Goal: Task Accomplishment & Management: Manage account settings

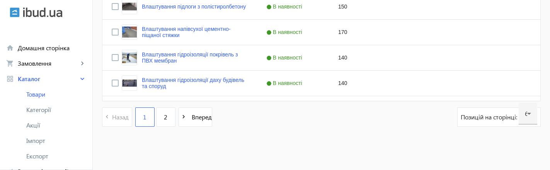
scroll to position [1635, 0]
click at [164, 114] on span "2" at bounding box center [165, 117] width 3 height 8
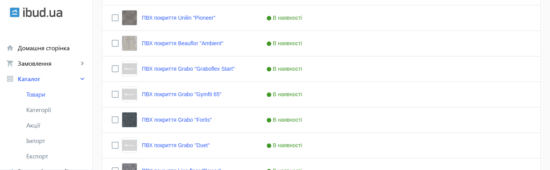
scroll to position [870, 0]
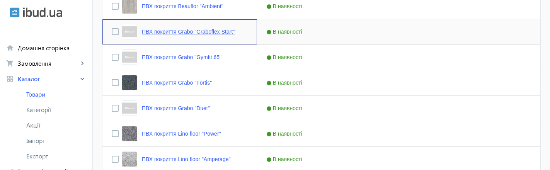
click at [179, 31] on link "ПВХ покриття Grabo "Graboflex Start"" at bounding box center [188, 32] width 93 height 6
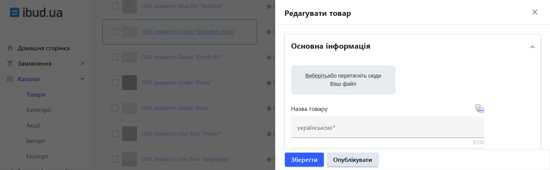
type input "ПВХ покриття Grabo "Graboflex Start""
type input "ПВХ покрытие Grabo "Graboflex Start""
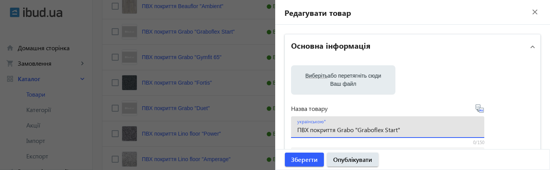
drag, startPoint x: 407, startPoint y: 132, endPoint x: 282, endPoint y: 130, distance: 124.8
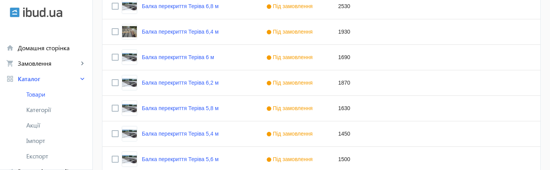
scroll to position [972, 0]
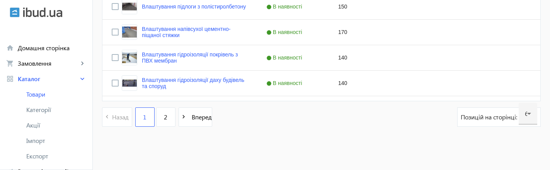
scroll to position [1635, 0]
click at [160, 121] on link "2" at bounding box center [165, 116] width 19 height 19
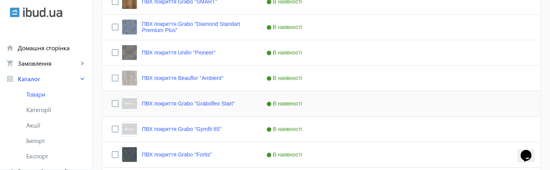
scroll to position [799, 0]
click at [188, 103] on link "ПВХ покриття Grabo "Graboflex Start"" at bounding box center [188, 103] width 93 height 6
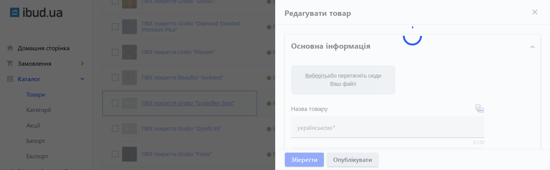
type input "ПВХ покриття Grabo "Graboflex Start""
type input "ПВХ покрытие Grabo "Graboflex Start""
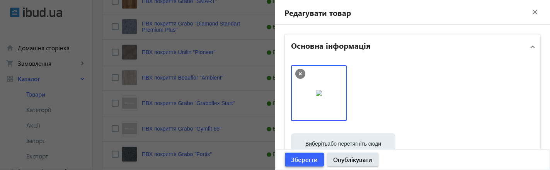
click at [304, 159] on span "Зберегти" at bounding box center [304, 159] width 27 height 8
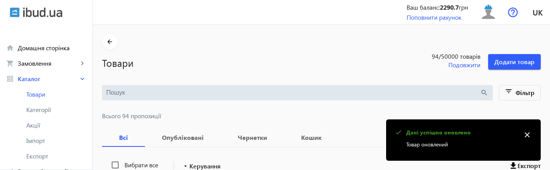
scroll to position [843, 0]
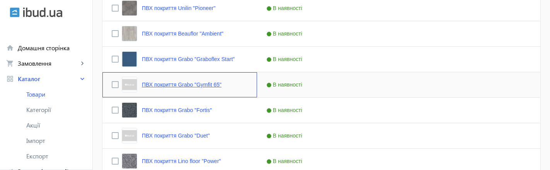
click at [215, 83] on link "ПВХ покриття Grabo "Gymfit 65"" at bounding box center [182, 85] width 80 height 6
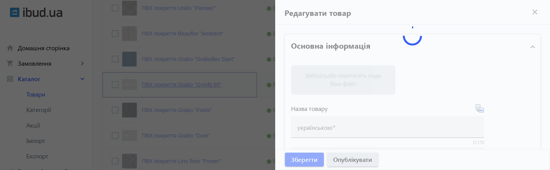
type input "ПВХ покриття Grabo "Gymfit 65""
type input "ПВХ покрытие Grabo "Gymfit 65""
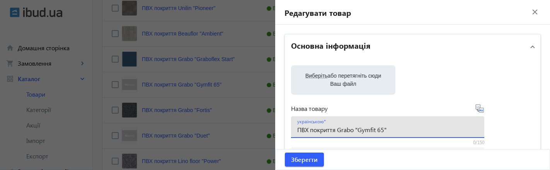
drag, startPoint x: 388, startPoint y: 129, endPoint x: 286, endPoint y: 129, distance: 102.4
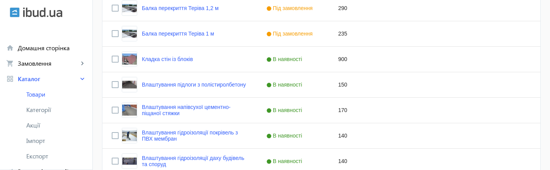
scroll to position [1635, 0]
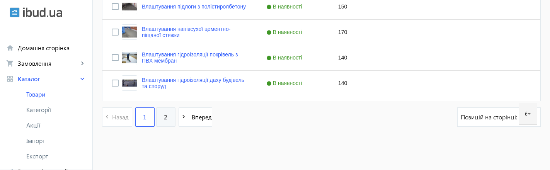
click at [165, 116] on link "2" at bounding box center [165, 116] width 19 height 19
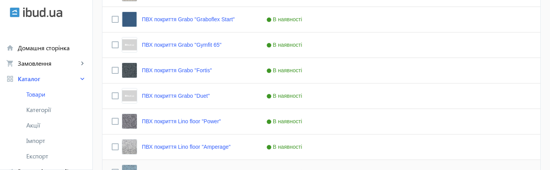
scroll to position [882, 0]
click at [187, 43] on link "ПВХ покриття Grabo "Gymfit 65"" at bounding box center [182, 45] width 80 height 6
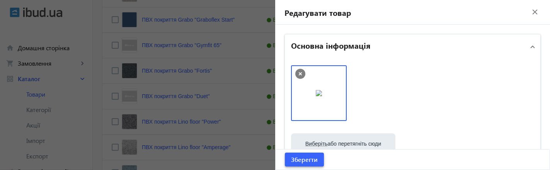
click at [297, 160] on span "Зберегти" at bounding box center [304, 159] width 27 height 8
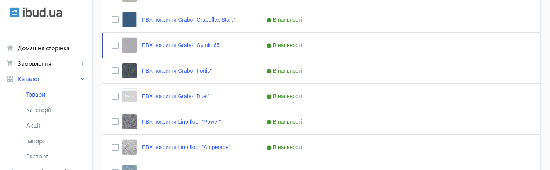
scroll to position [0, 0]
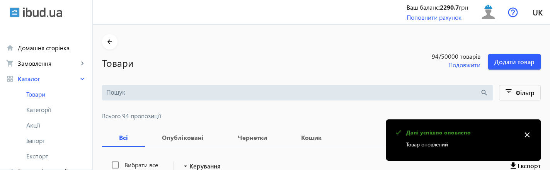
click at [526, 136] on mat-icon "close" at bounding box center [527, 135] width 12 height 12
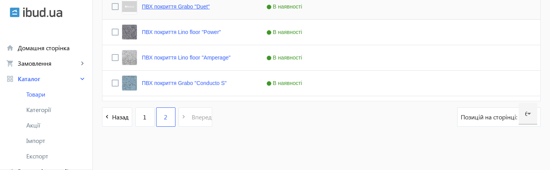
scroll to position [966, 0]
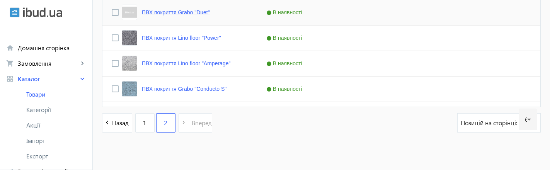
click at [193, 7] on div "ПВХ покриття Grabo "Duet"" at bounding box center [166, 12] width 88 height 15
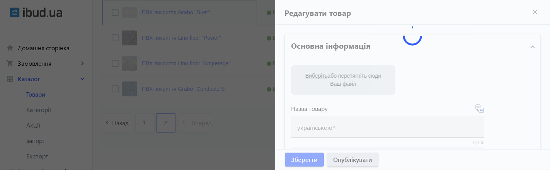
type input "ПВХ покриття Grabo "Duet""
type input "ПВХ покрытие Grabo "Duet""
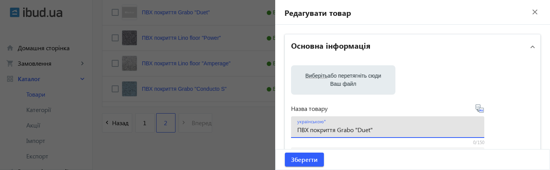
drag, startPoint x: 374, startPoint y: 131, endPoint x: 291, endPoint y: 127, distance: 83.9
click at [291, 127] on div "українською ПВХ покриття Grabo "Duet"" at bounding box center [387, 127] width 193 height 22
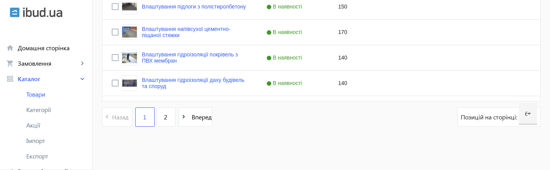
scroll to position [1635, 0]
click at [164, 116] on span "2" at bounding box center [165, 117] width 3 height 8
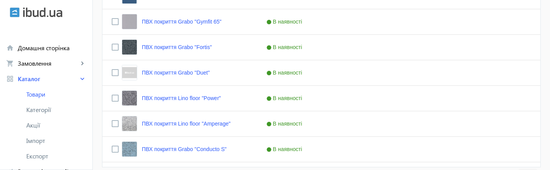
scroll to position [901, 0]
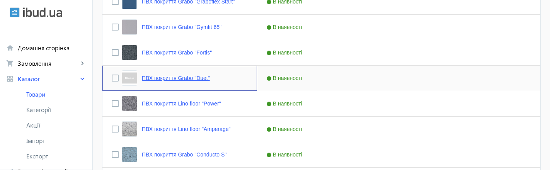
click at [142, 81] on link "ПВХ покриття Grabo "Duet"" at bounding box center [176, 78] width 68 height 6
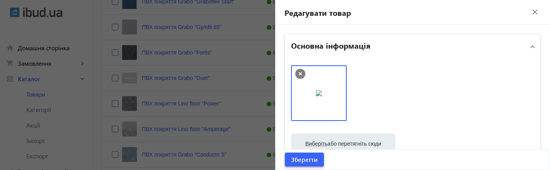
click at [308, 161] on span "Зберегти" at bounding box center [304, 159] width 27 height 8
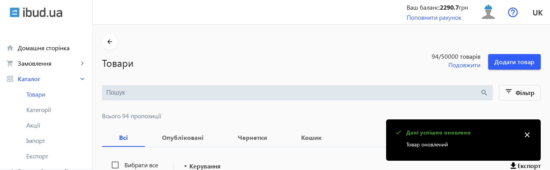
click at [527, 134] on mat-icon "close" at bounding box center [527, 135] width 12 height 12
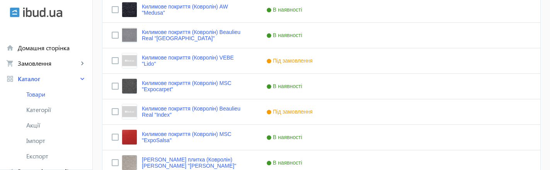
scroll to position [420, 0]
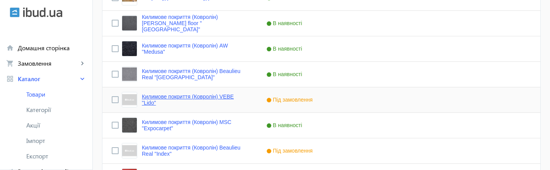
click at [213, 97] on link "Килимове покриття (Ковролін) VEBE "Lido"" at bounding box center [195, 99] width 106 height 12
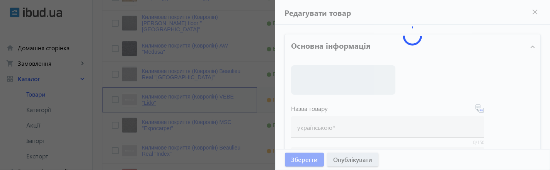
type input "Килимове покриття (Ковролін) VEBE "Lido""
type input "Ковровое покрытие (Ковролин) VEBE "Lido""
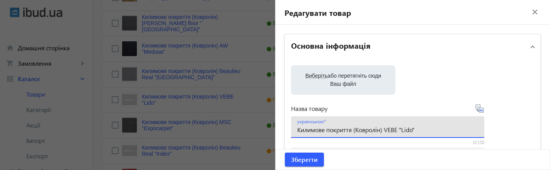
drag, startPoint x: 421, startPoint y: 127, endPoint x: 290, endPoint y: 125, distance: 131.0
click at [291, 125] on div "українською Килимове покриття (Ковролін) VEBE "Lido"" at bounding box center [387, 127] width 193 height 22
click at [305, 130] on input "Килимове покриття (Ковролін) VEBE "Lido"" at bounding box center [387, 130] width 181 height 8
drag, startPoint x: 424, startPoint y: 130, endPoint x: 294, endPoint y: 131, distance: 130.6
click at [294, 131] on div "українською Килимове покриття (Ковролін) VEBE "Lido"" at bounding box center [387, 127] width 193 height 22
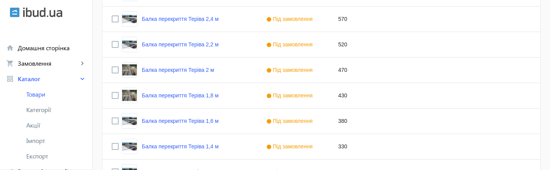
scroll to position [1635, 0]
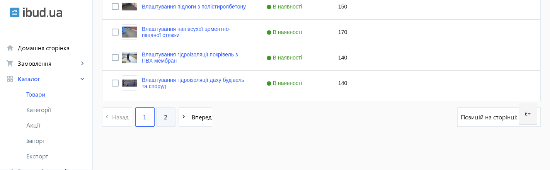
click at [164, 116] on span "2" at bounding box center [165, 117] width 3 height 8
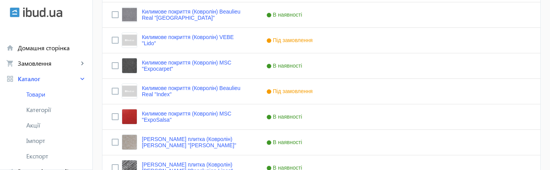
scroll to position [479, 0]
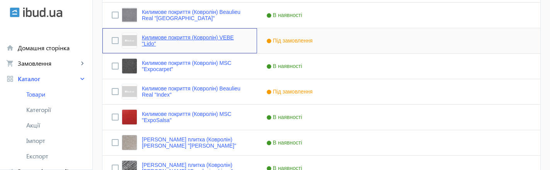
click at [212, 38] on link "Килимове покриття (Ковролін) VEBE "Lido"" at bounding box center [195, 40] width 106 height 12
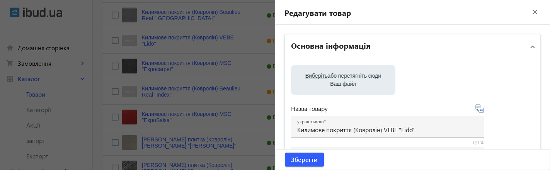
click at [212, 38] on div at bounding box center [275, 85] width 550 height 170
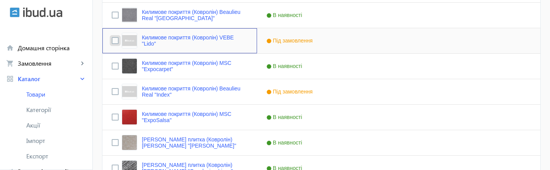
click at [112, 39] on input "Press Space to toggle row selection (unchecked)" at bounding box center [115, 40] width 7 height 7
checkbox input "true"
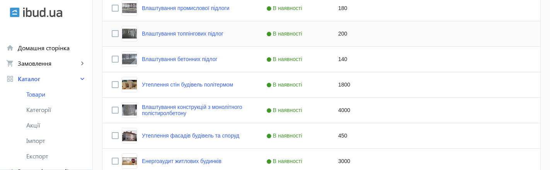
scroll to position [155, 0]
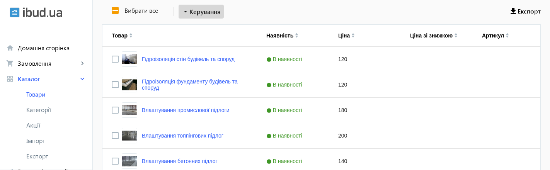
click at [212, 11] on span "Керування" at bounding box center [204, 11] width 31 height 9
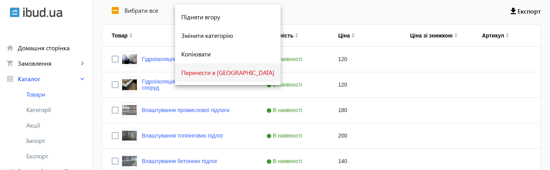
click at [209, 73] on span "Перенести в [GEOGRAPHIC_DATA]" at bounding box center [227, 73] width 93 height 6
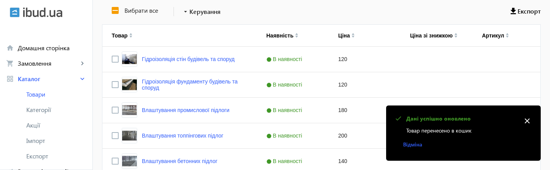
click at [528, 120] on mat-icon "close" at bounding box center [527, 121] width 12 height 12
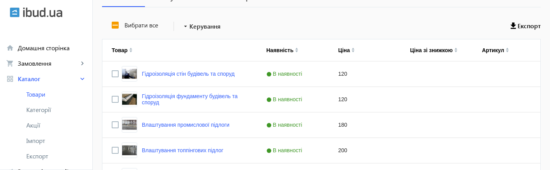
scroll to position [0, 0]
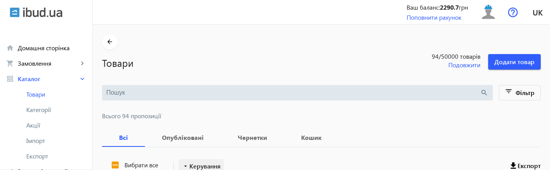
click at [211, 163] on span "Керування" at bounding box center [204, 165] width 31 height 9
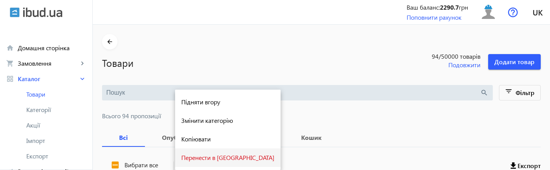
click at [212, 158] on span "Перенести в [GEOGRAPHIC_DATA]" at bounding box center [227, 158] width 93 height 6
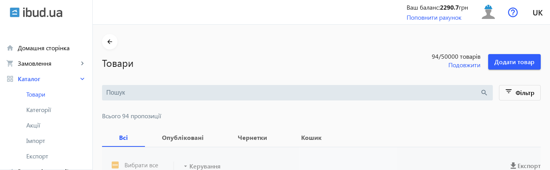
scroll to position [3, 0]
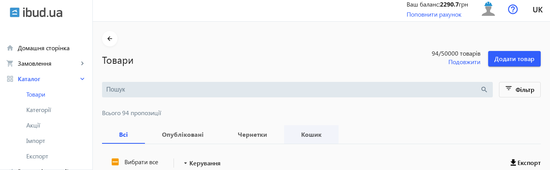
click at [296, 135] on b "Кошик" at bounding box center [311, 134] width 36 height 6
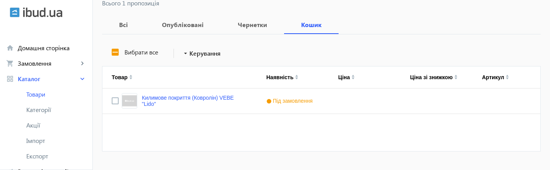
scroll to position [114, 0]
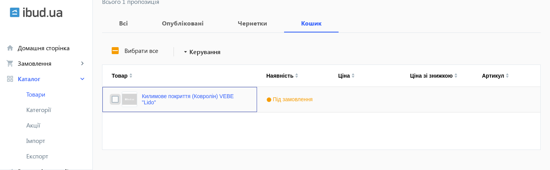
click at [112, 100] on input "Press Space to toggle row selection (unchecked)" at bounding box center [115, 99] width 7 height 7
checkbox input "true"
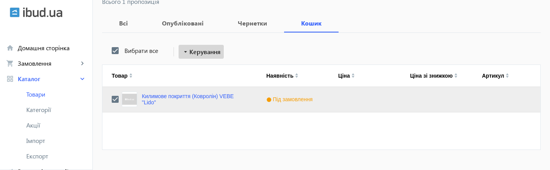
click at [201, 56] on span "Керування" at bounding box center [204, 51] width 31 height 9
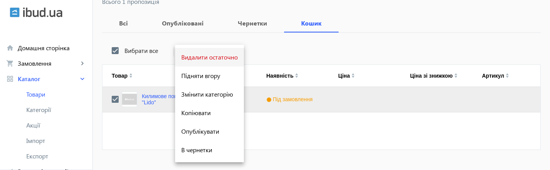
click at [201, 58] on span "Видалити остаточно" at bounding box center [209, 57] width 56 height 6
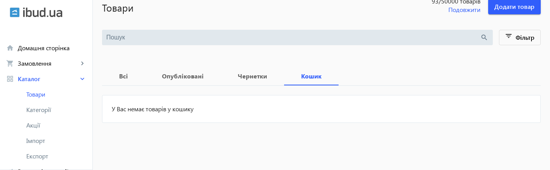
scroll to position [55, 0]
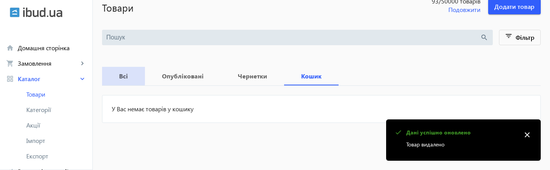
click at [117, 75] on b "Всі" at bounding box center [123, 76] width 24 height 6
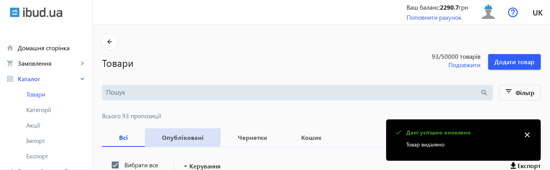
click at [173, 136] on b "Опубліковані" at bounding box center [182, 137] width 57 height 6
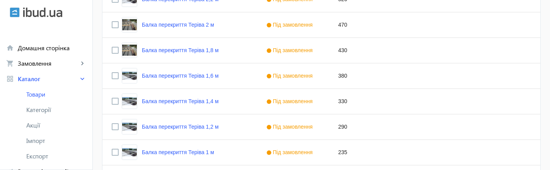
scroll to position [1635, 0]
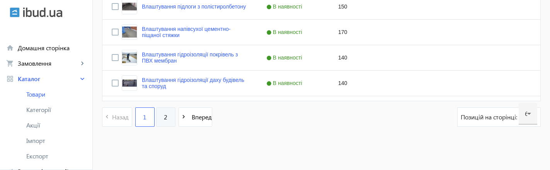
click at [163, 114] on link "2" at bounding box center [165, 116] width 19 height 19
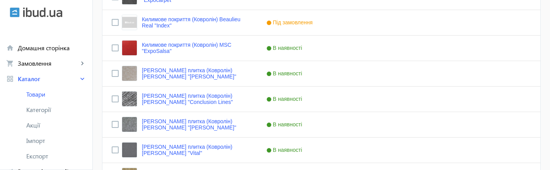
scroll to position [520, 0]
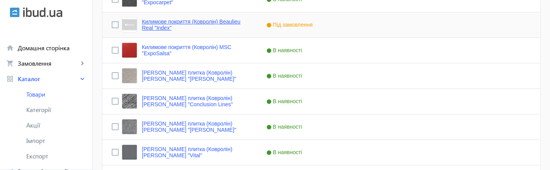
click at [240, 21] on link "Килимове покриття (Ковролін) Beaulieu Real "Index"" at bounding box center [195, 25] width 106 height 12
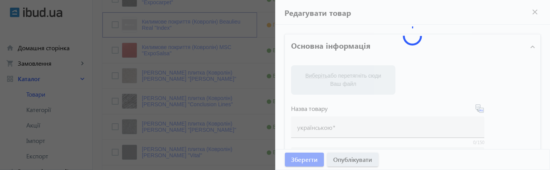
type input "Килимове покриття (Ковролін) Beaulieu Real "Index""
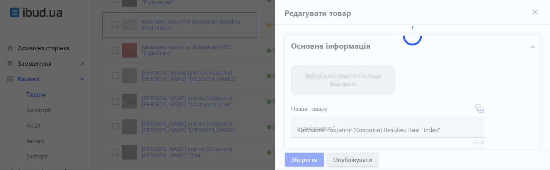
type input "Ковровое покрытие (Ковролин) Beaulieu Real "Index""
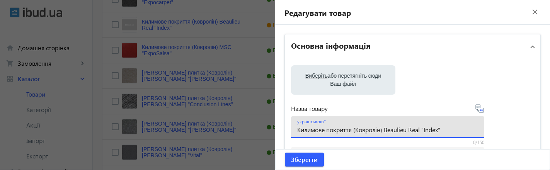
drag, startPoint x: 444, startPoint y: 130, endPoint x: 291, endPoint y: 126, distance: 153.0
click at [291, 126] on div "українською Килимове покриття (Ковролін) Beaulieu Real "Index"" at bounding box center [387, 127] width 193 height 22
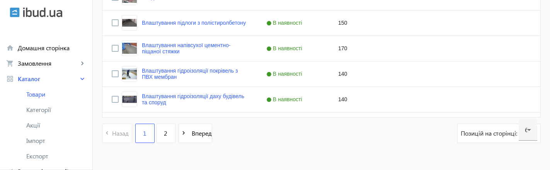
scroll to position [1635, 0]
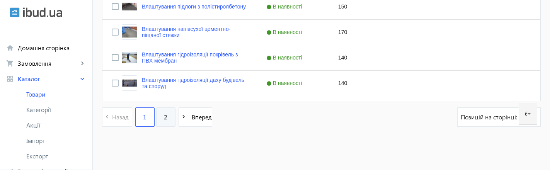
click at [163, 117] on link "2" at bounding box center [165, 116] width 19 height 19
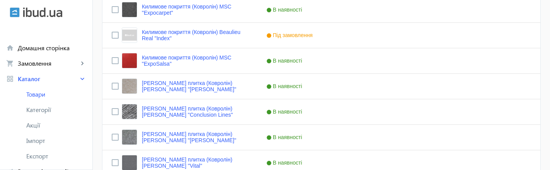
scroll to position [505, 0]
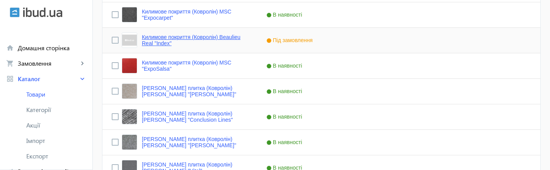
click at [195, 39] on link "Килимове покриття (Ковролін) Beaulieu Real "Index"" at bounding box center [195, 40] width 106 height 12
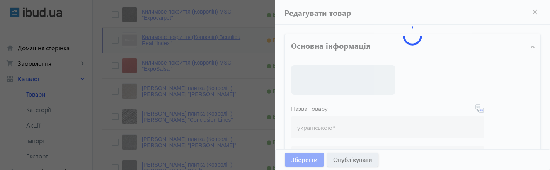
type input "Килимове покриття (Ковролін) Beaulieu Real "Index""
type input "Ковровое покрытие (Ковролин) Beaulieu Real "Index""
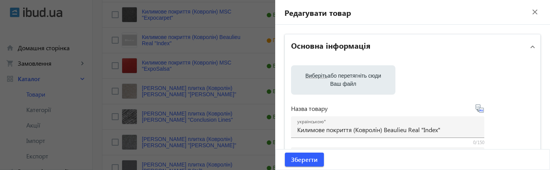
click at [531, 12] on mat-icon "close" at bounding box center [535, 12] width 12 height 12
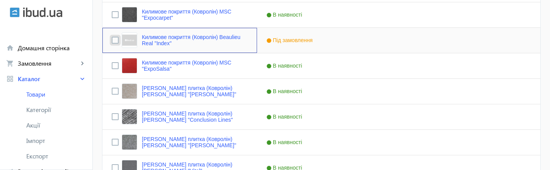
click at [112, 40] on input "Press Space to toggle row selection (unchecked)" at bounding box center [115, 40] width 7 height 7
checkbox input "true"
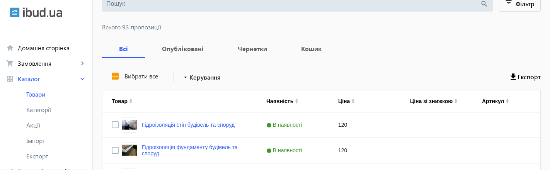
scroll to position [0, 0]
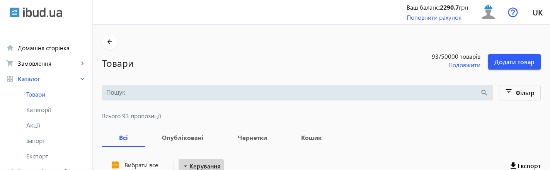
click at [213, 166] on span "Керування" at bounding box center [204, 165] width 31 height 9
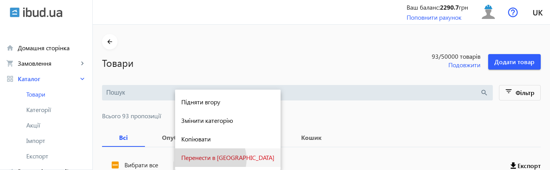
click at [210, 159] on span "Перенести в [GEOGRAPHIC_DATA]" at bounding box center [227, 158] width 93 height 6
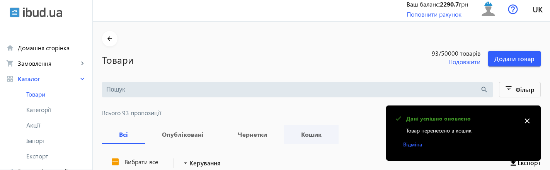
click at [302, 137] on b "Кошик" at bounding box center [311, 134] width 36 height 6
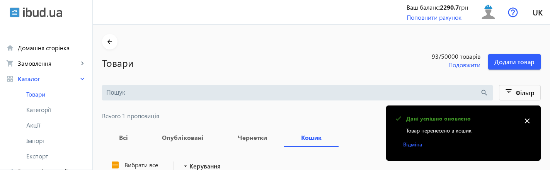
click at [528, 121] on mat-icon "close" at bounding box center [527, 121] width 12 height 12
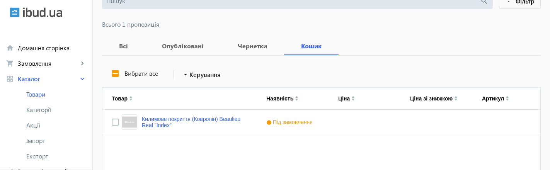
scroll to position [90, 0]
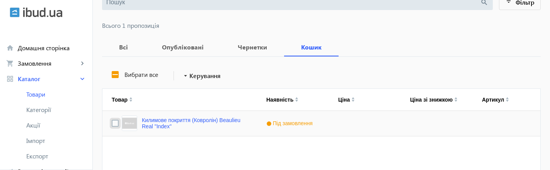
click at [112, 123] on input "Press Space to toggle row selection (unchecked)" at bounding box center [115, 123] width 7 height 7
checkbox input "true"
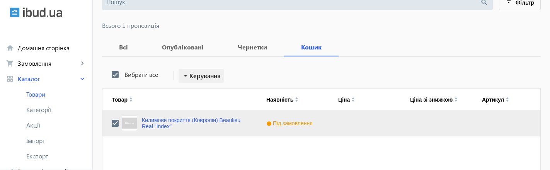
click at [204, 73] on span "Керування" at bounding box center [204, 75] width 31 height 9
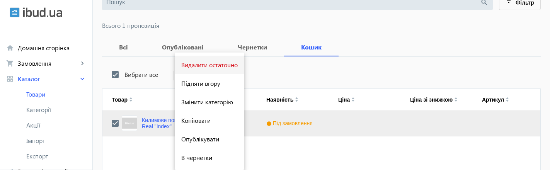
click at [209, 62] on span "Видалити остаточно" at bounding box center [209, 65] width 56 height 6
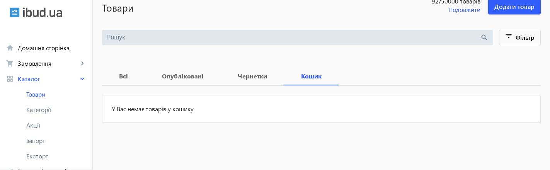
scroll to position [55, 0]
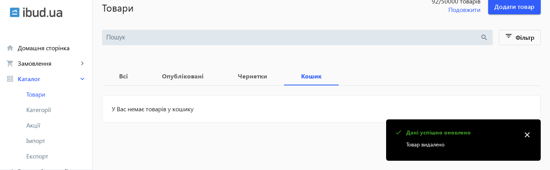
click at [530, 137] on mat-icon "close" at bounding box center [527, 135] width 12 height 12
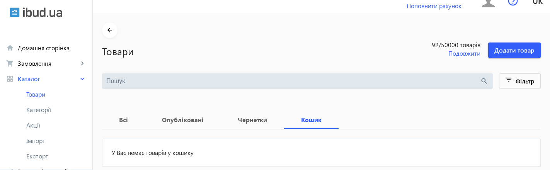
scroll to position [0, 0]
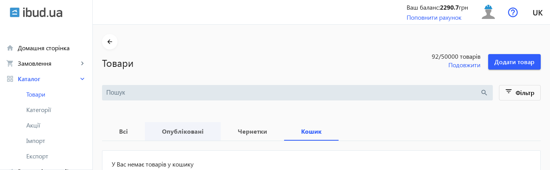
click at [192, 131] on b "Опубліковані" at bounding box center [182, 131] width 57 height 6
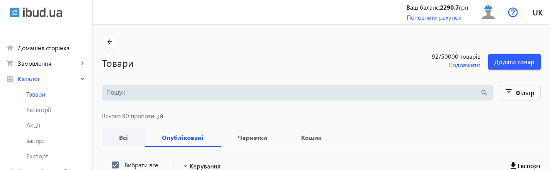
click at [118, 138] on b "Всі" at bounding box center [123, 137] width 24 height 6
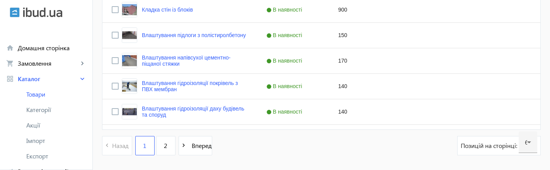
scroll to position [1610, 0]
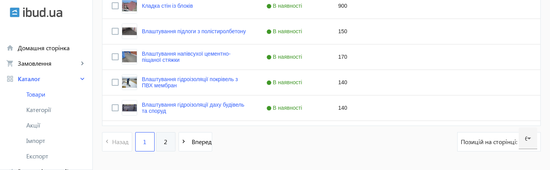
click at [167, 141] on link "2" at bounding box center [165, 141] width 19 height 19
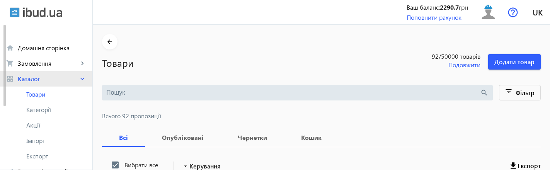
click at [80, 76] on mat-icon "keyboard_arrow_right" at bounding box center [82, 79] width 8 height 8
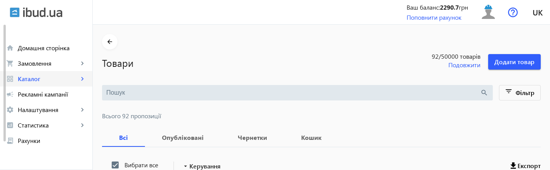
click at [73, 77] on span "Каталог" at bounding box center [48, 79] width 61 height 8
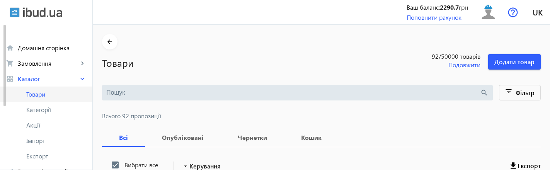
click at [57, 95] on span "Товари" at bounding box center [56, 94] width 60 height 8
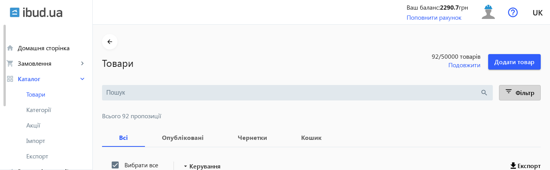
click at [511, 89] on mat-icon "filter_list" at bounding box center [508, 92] width 11 height 11
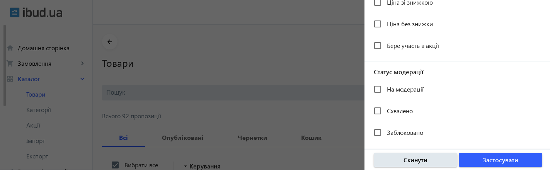
scroll to position [253, 0]
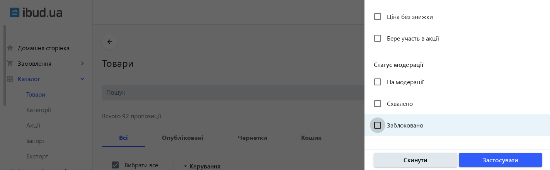
click at [382, 122] on input "Заблоковано" at bounding box center [377, 124] width 15 height 15
checkbox input "true"
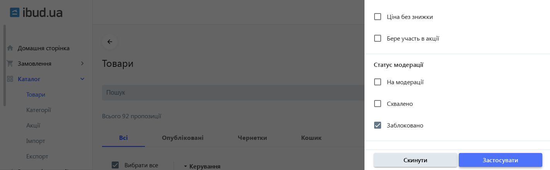
click at [475, 161] on span "button" at bounding box center [500, 160] width 83 height 19
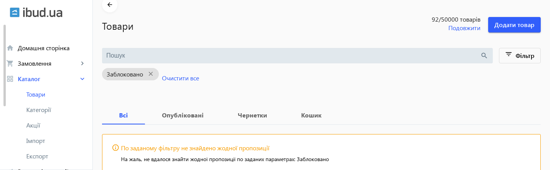
scroll to position [77, 0]
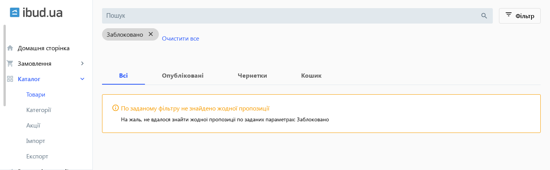
click at [146, 33] on mat-icon "close" at bounding box center [151, 34] width 16 height 10
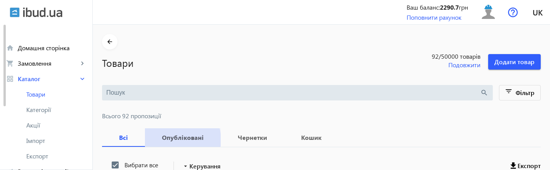
click at [171, 140] on b "Опубліковані" at bounding box center [182, 137] width 57 height 6
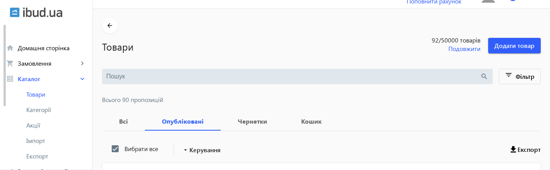
scroll to position [37, 0]
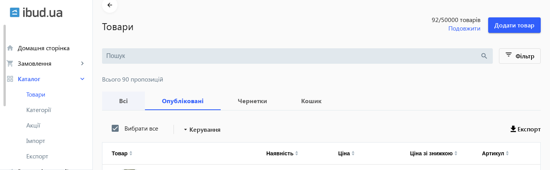
click at [120, 99] on b "Всі" at bounding box center [123, 101] width 24 height 6
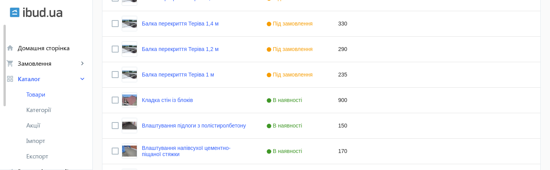
scroll to position [1635, 0]
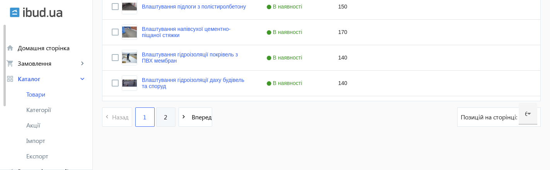
click at [161, 121] on link "2" at bounding box center [165, 116] width 19 height 19
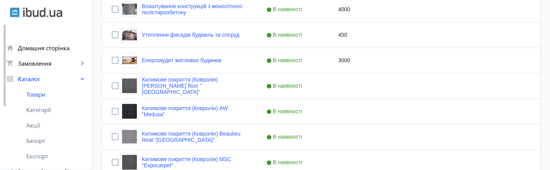
scroll to position [921, 0]
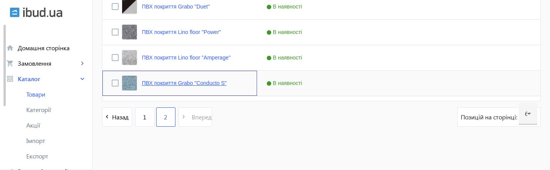
click at [213, 82] on link "ПВХ покриття Grabo "Conducto S"" at bounding box center [184, 83] width 85 height 6
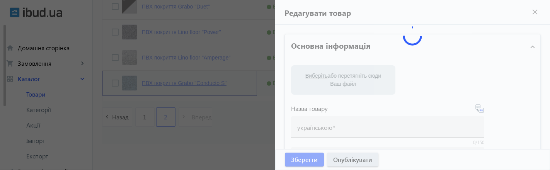
type input "ПВХ покриття Grabo "Conducto S""
type input "ПВХ покрытие Grabo "Conducto S""
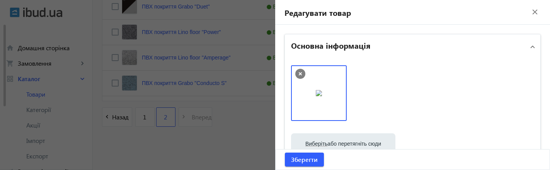
click at [529, 12] on mat-icon "close" at bounding box center [535, 12] width 12 height 12
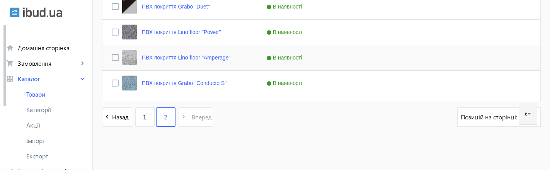
click at [225, 59] on link "ПВХ покриття Lino floor "Amperage"" at bounding box center [186, 57] width 88 height 6
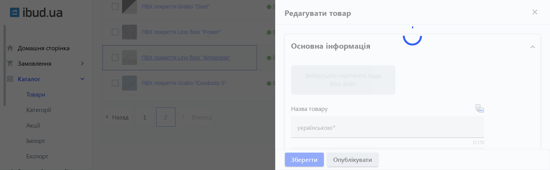
type input "ПВХ покриття Lino floor "Amperage""
type input "ПВХ покрытие Lino floor "Amperage""
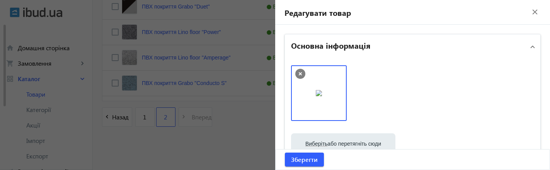
click at [532, 10] on mat-icon "close" at bounding box center [535, 12] width 12 height 12
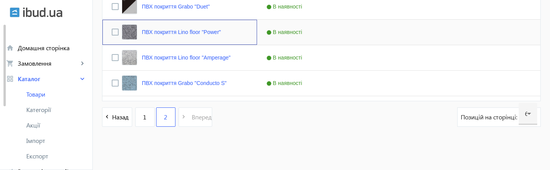
click at [234, 31] on div "ПВХ покриття Lino floor "Power"" at bounding box center [179, 32] width 155 height 25
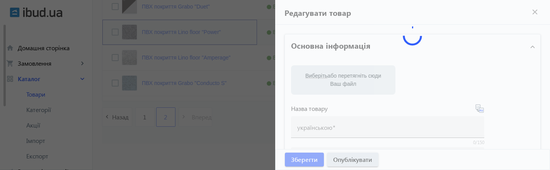
type input "ПВХ покриття Lino floor "Power""
type input "ПВХ покрытие Lino floor "Power""
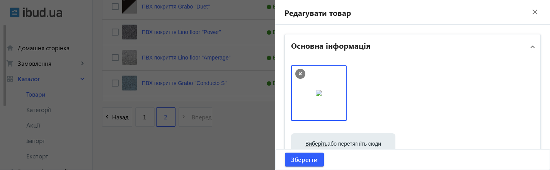
click at [529, 12] on mat-icon "close" at bounding box center [535, 12] width 12 height 12
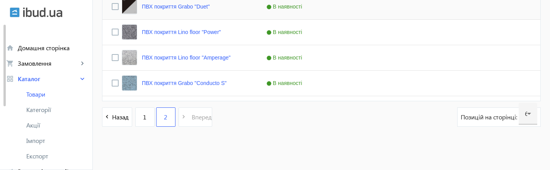
click at [214, 10] on div "ПВХ покриття Grabo "Duet"" at bounding box center [179, 6] width 155 height 25
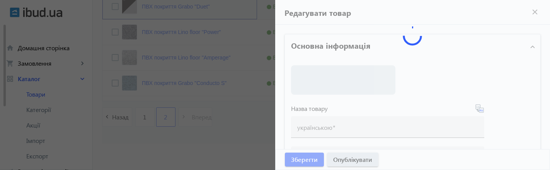
scroll to position [915, 0]
type input "ПВХ покриття Grabo "Duet""
type input "ПВХ покрытие Grabo "Duet""
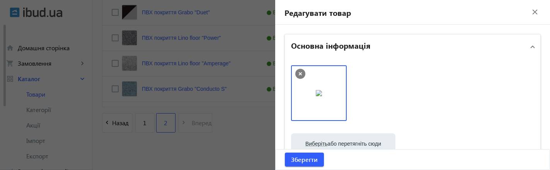
click at [529, 14] on mat-icon "close" at bounding box center [535, 12] width 12 height 12
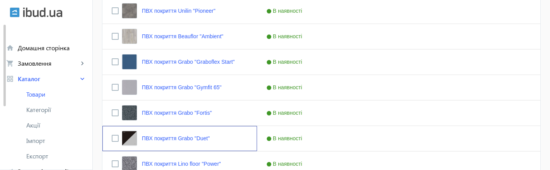
scroll to position [785, 0]
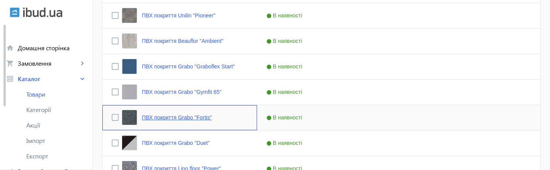
click at [193, 119] on link "ПВХ покриття Grabo "Fortis"" at bounding box center [177, 117] width 70 height 6
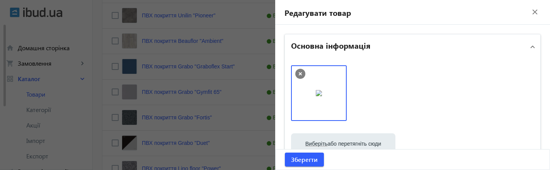
click at [530, 13] on mat-icon "close" at bounding box center [535, 12] width 12 height 12
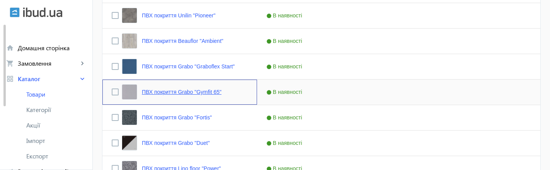
click at [217, 93] on link "ПВХ покриття Grabo "Gymfit 65"" at bounding box center [182, 92] width 80 height 6
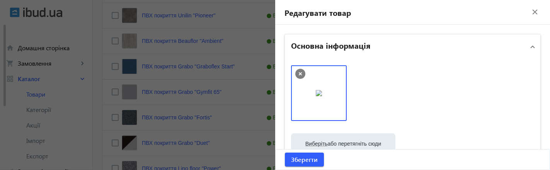
click at [529, 10] on mat-icon "close" at bounding box center [535, 12] width 12 height 12
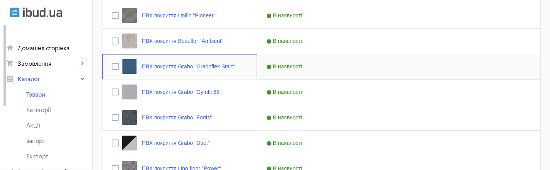
click at [201, 69] on link "ПВХ покриття Grabo "Graboflex Start"" at bounding box center [188, 66] width 93 height 6
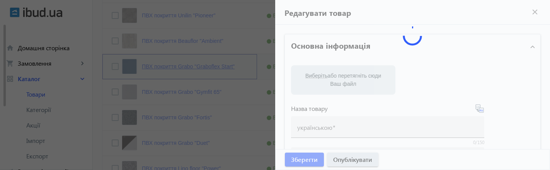
type input "ПВХ покриття Grabo "Graboflex Start""
type input "ПВХ покрытие Grabo "Graboflex Start""
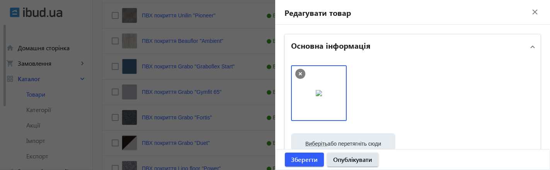
click at [531, 12] on mat-icon "close" at bounding box center [535, 12] width 12 height 12
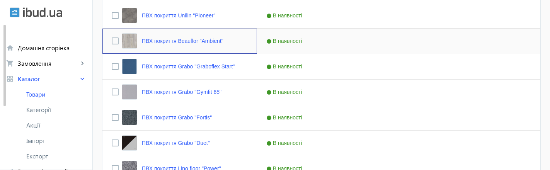
click at [224, 42] on div "ПВХ покриття Beauflor "Ambient"" at bounding box center [179, 41] width 155 height 25
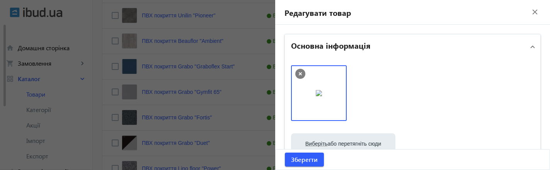
click at [529, 12] on mat-icon "close" at bounding box center [535, 12] width 12 height 12
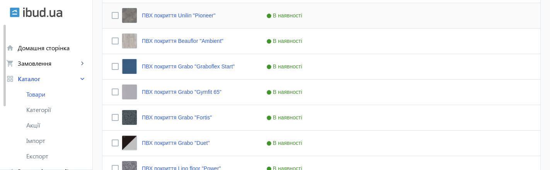
click at [216, 15] on div "ПВХ покриття Unilin "Pioneer"" at bounding box center [179, 15] width 155 height 25
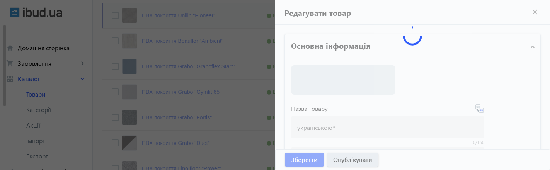
type input "ПВХ покриття Unilin "Pioneer""
type input "ПВХ покрытие Unilin "Pioneer""
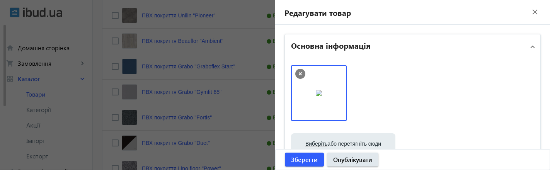
click at [529, 14] on mat-icon "close" at bounding box center [535, 12] width 12 height 12
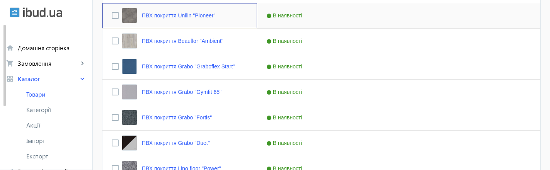
click at [215, 12] on div "ПВХ покриття Unilin "Pioneer"" at bounding box center [179, 15] width 155 height 25
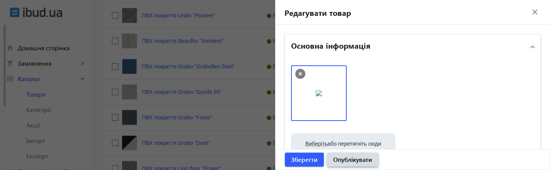
click at [364, 159] on span "Опублікувати" at bounding box center [352, 159] width 39 height 8
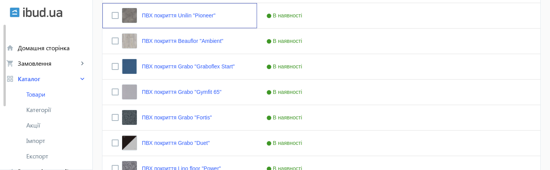
scroll to position [0, 0]
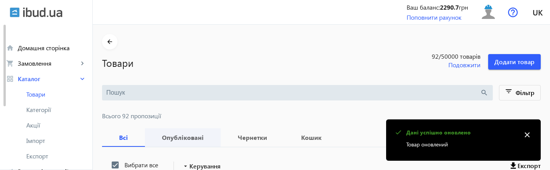
click at [190, 134] on b "Опубліковані" at bounding box center [182, 137] width 57 height 6
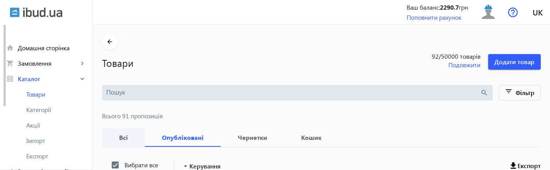
click at [119, 135] on b "Всі" at bounding box center [123, 137] width 24 height 6
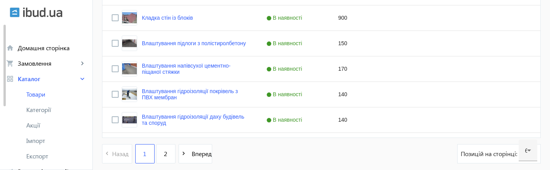
scroll to position [1615, 0]
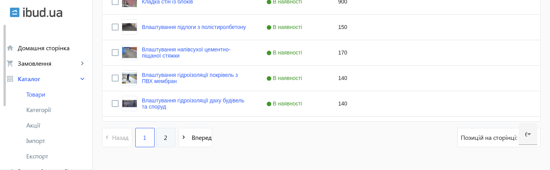
click at [164, 138] on link "2" at bounding box center [165, 137] width 19 height 19
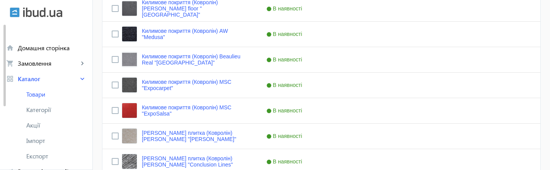
scroll to position [415, 0]
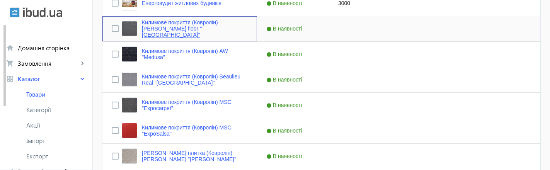
click at [214, 28] on link "Килимове покриття (Ковролін) [PERSON_NAME] floor "[GEOGRAPHIC_DATA]"" at bounding box center [195, 28] width 106 height 19
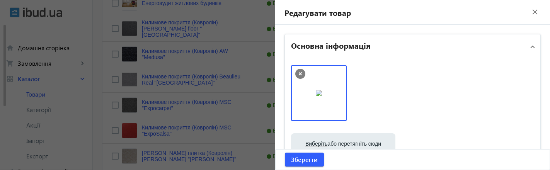
click at [529, 11] on mat-icon "close" at bounding box center [535, 12] width 12 height 12
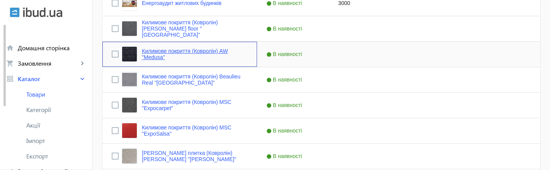
click at [206, 58] on link "Килимове покриття (Ковролін) AW "Medusa"" at bounding box center [195, 54] width 106 height 12
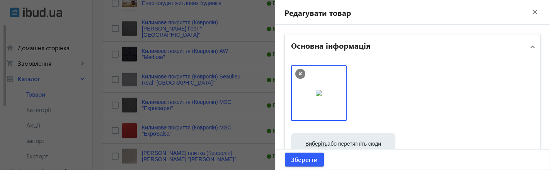
click at [530, 14] on mat-icon "close" at bounding box center [535, 12] width 12 height 12
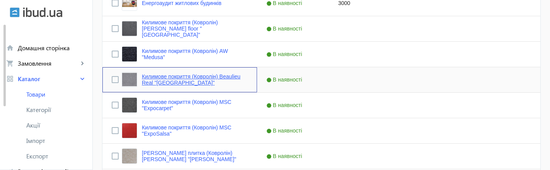
click at [192, 78] on link "Килимове покриття (Ковролін) Beaulieu Real "[GEOGRAPHIC_DATA]"" at bounding box center [195, 79] width 106 height 12
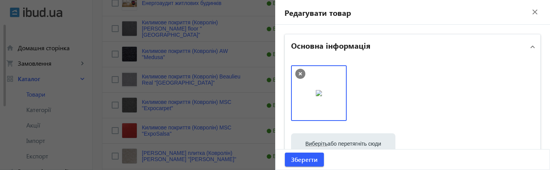
click at [530, 10] on mat-icon "close" at bounding box center [535, 12] width 12 height 12
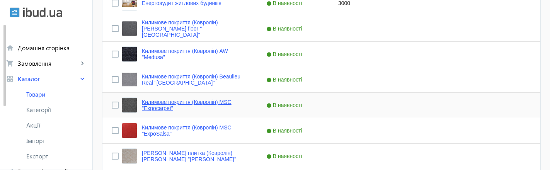
click at [233, 102] on link "Килимове покриття (Ковролін) MSC "Expocarpet"" at bounding box center [195, 105] width 106 height 12
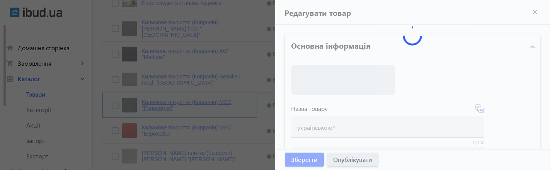
type input "Килимове покриття (Ковролін) MSC "Expocarpet""
type input "Ковровое покрытие (Ковролин) MSC "Expocarpet""
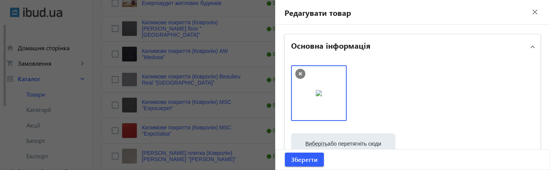
click at [531, 12] on mat-icon "close" at bounding box center [535, 12] width 12 height 12
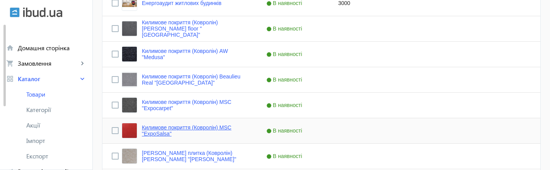
click at [197, 129] on link "Килимове покриття (Ковролін) MSC "ExpoSalsa"" at bounding box center [195, 130] width 106 height 12
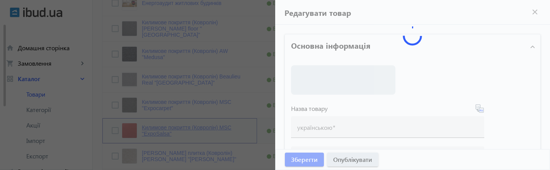
type input "Килимове покриття (Ковролін) MSC "ExpoSalsa""
type input "Ковровое покрытие (Ковролин) MSC "ExpoSalsa""
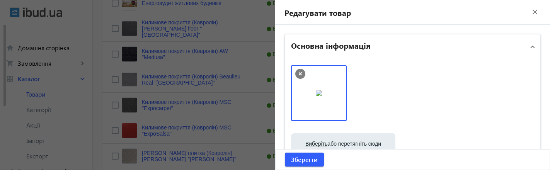
click at [531, 14] on mat-icon "close" at bounding box center [535, 12] width 12 height 12
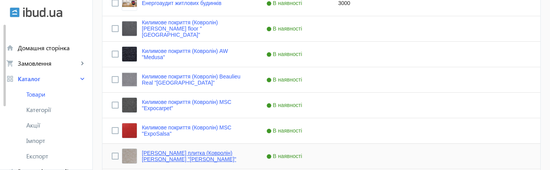
click at [178, 156] on link "[PERSON_NAME] плитка (Ковролін) [PERSON_NAME] "[PERSON_NAME]"" at bounding box center [195, 156] width 106 height 12
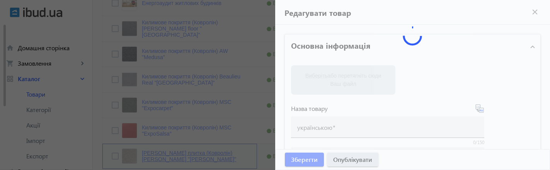
type input "[PERSON_NAME] плитка (Ковролін) [PERSON_NAME] "[PERSON_NAME]""
type input "Ковровая плитка (Ковролин) [PERSON_NAME] "[PERSON_NAME]""
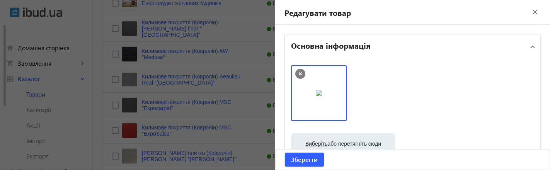
click at [529, 12] on mat-icon "close" at bounding box center [535, 12] width 12 height 12
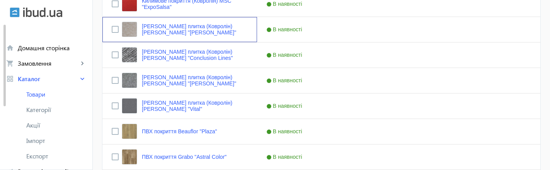
scroll to position [544, 0]
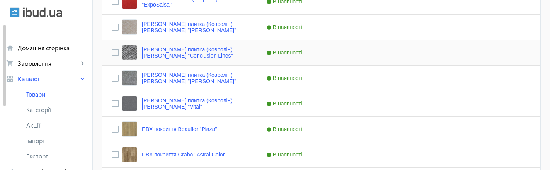
click at [205, 52] on link "[PERSON_NAME] плитка (Ковролін) [PERSON_NAME] "Conclusion Lines"" at bounding box center [195, 52] width 106 height 12
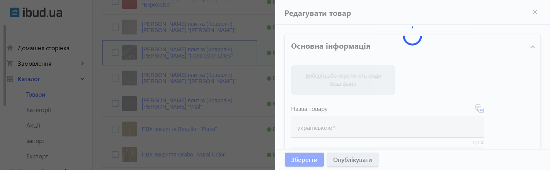
type input "[PERSON_NAME] плитка (Ковролін) [PERSON_NAME] "Conclusion Lines""
type input "Ковровая плитка (Ковролин) [PERSON_NAME] "Conclusion Lines""
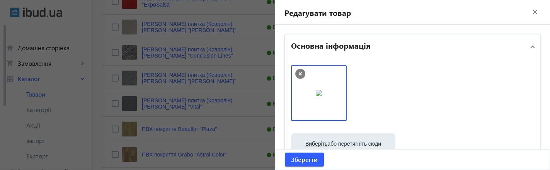
click at [530, 13] on mat-icon "close" at bounding box center [535, 12] width 12 height 12
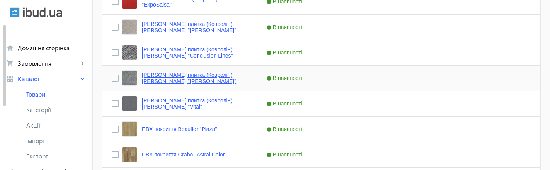
click at [158, 78] on link "[PERSON_NAME] плитка (Ковролін) [PERSON_NAME] "[PERSON_NAME]"" at bounding box center [195, 78] width 106 height 12
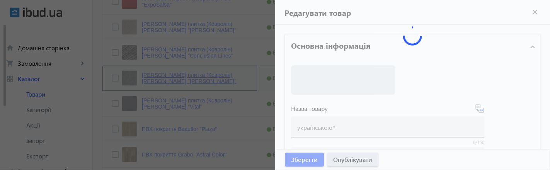
type input "[PERSON_NAME] плитка (Ковролін) [PERSON_NAME] "[PERSON_NAME]""
type input "Ковровая плитка (Ковролин) [PERSON_NAME] "[PERSON_NAME]""
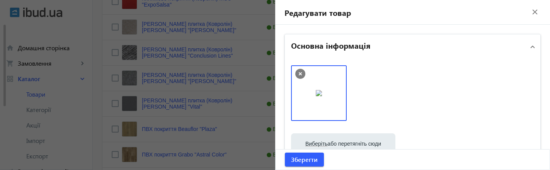
click at [531, 10] on mat-icon "close" at bounding box center [535, 12] width 12 height 12
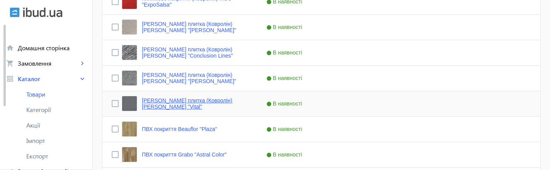
click at [204, 102] on link "[PERSON_NAME] плитка (Ковролін) [PERSON_NAME] "Vital"" at bounding box center [195, 103] width 106 height 12
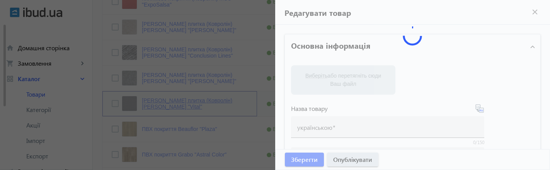
type input "[PERSON_NAME] плитка (Ковролін) [PERSON_NAME] "Vital""
type input "Ковровая плитка (Ковролин) [PERSON_NAME] "Vital""
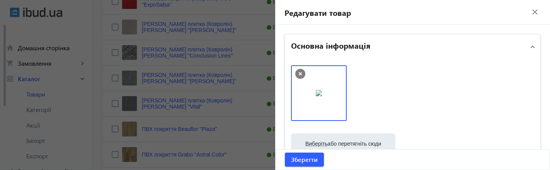
click at [530, 12] on mat-icon "close" at bounding box center [535, 12] width 12 height 12
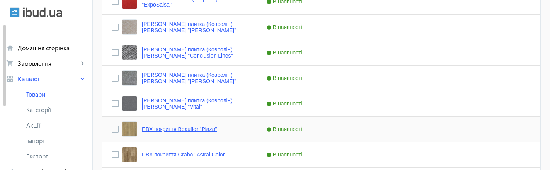
click at [167, 129] on link "ПВХ покриття Beauflor "Plaza"" at bounding box center [179, 129] width 75 height 6
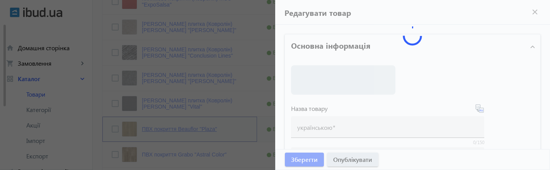
type input "ПВХ покриття Beauflor "Plaza""
type input "ПВХ покрытие Beauflor "Plaza""
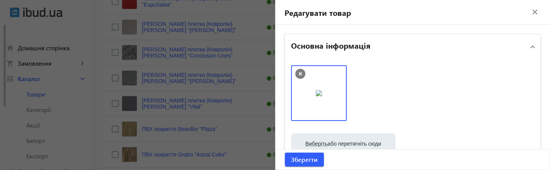
click at [530, 11] on mat-icon "close" at bounding box center [535, 12] width 12 height 12
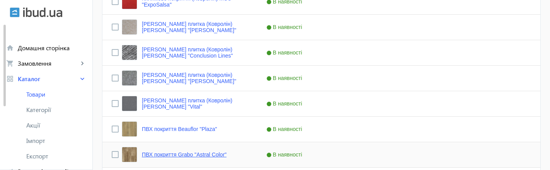
click at [200, 156] on link "ПВХ покриття Grabo "Astral Color"" at bounding box center [184, 154] width 85 height 6
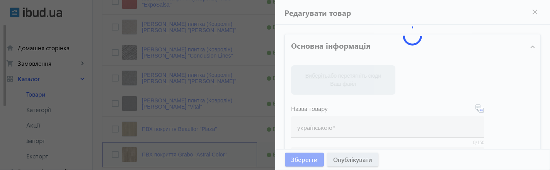
type input "ПВХ покриття Grabo "Astral Color""
type input "ПВХ покрытие Grabo "Astral Color""
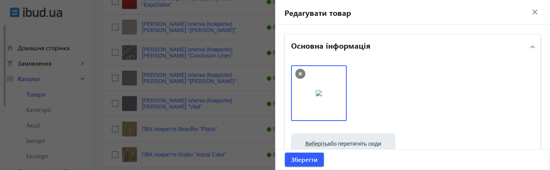
click at [531, 11] on mat-icon "close" at bounding box center [535, 12] width 12 height 12
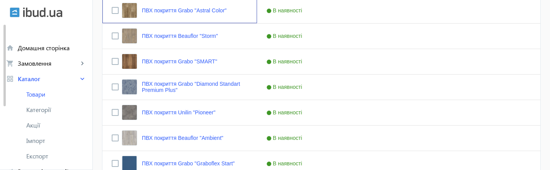
scroll to position [693, 0]
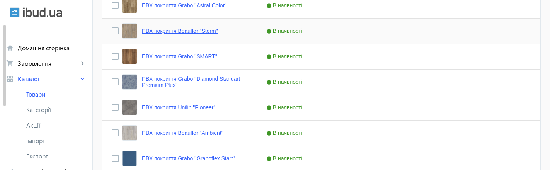
click at [197, 31] on link "ПВХ покриття Beauflor "Storm"" at bounding box center [180, 31] width 76 height 6
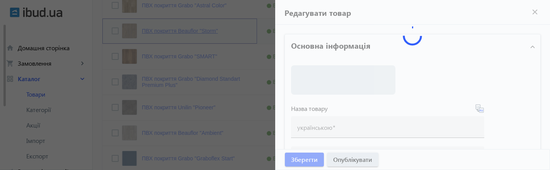
type input "ПВХ покриття Beauflor "Storm""
type input "ПВХ покрытие Beauflor "Storm""
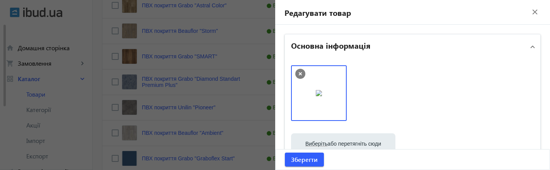
click at [530, 11] on mat-icon "close" at bounding box center [535, 12] width 12 height 12
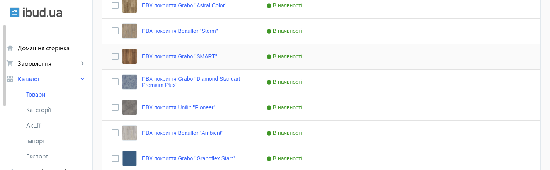
click at [197, 56] on link "ПВХ покриття Grabo "SMART"" at bounding box center [179, 56] width 75 height 6
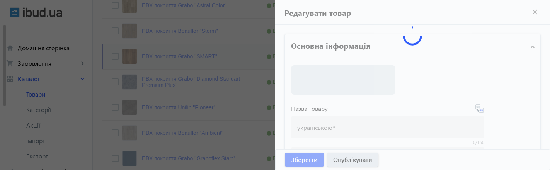
type input "ПВХ покриття Grabo "SMART""
type input "ПВХ покрытие Grabo "SMART""
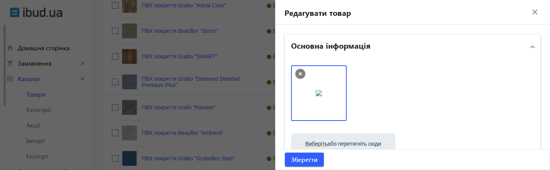
click at [531, 12] on mat-icon "close" at bounding box center [535, 12] width 12 height 12
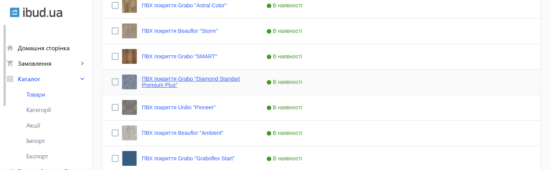
click at [192, 78] on link "ПВХ покриття Grabo "Diamond Standart Premium Plus"" at bounding box center [195, 82] width 106 height 12
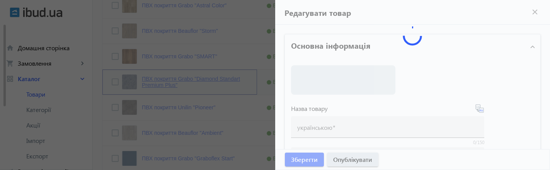
type input "ПВХ покриття Grabo "Diamond Standart Premium Plus""
type input "ПВХ покрытие Grabo "Diamond Standart Premium Plus""
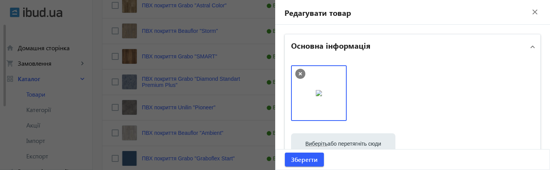
click at [532, 14] on mat-icon "close" at bounding box center [535, 12] width 12 height 12
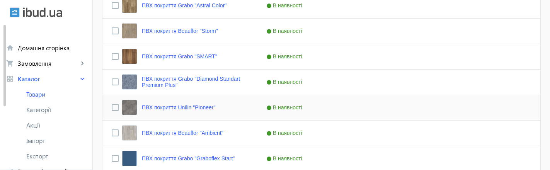
click at [205, 109] on link "ПВХ покриття Unilin "Pioneer"" at bounding box center [179, 107] width 74 height 6
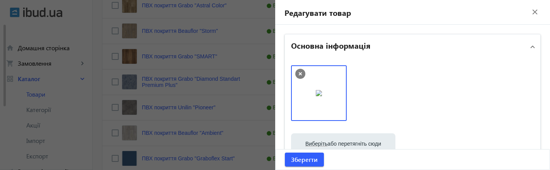
click at [533, 11] on mat-icon "close" at bounding box center [535, 12] width 12 height 12
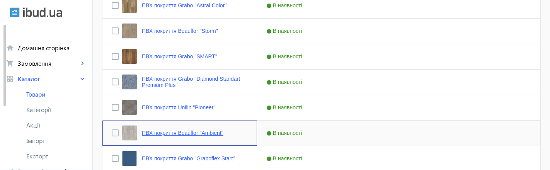
click at [174, 134] on link "ПВХ покриття Beauflor "Ambient"" at bounding box center [183, 133] width 82 height 6
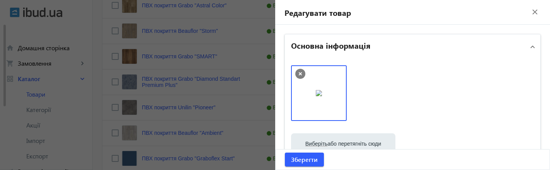
click at [532, 13] on mat-icon "close" at bounding box center [535, 12] width 12 height 12
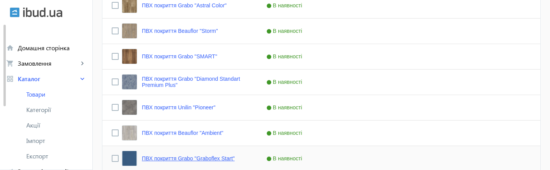
click at [214, 156] on link "ПВХ покриття Grabo "Graboflex Start"" at bounding box center [188, 158] width 93 height 6
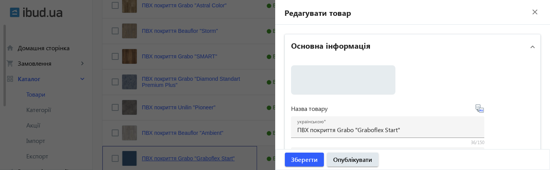
scroll to position [694, 0]
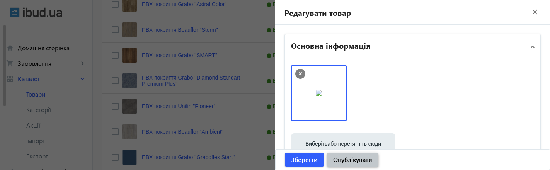
click at [362, 161] on span "Опублікувати" at bounding box center [352, 159] width 39 height 8
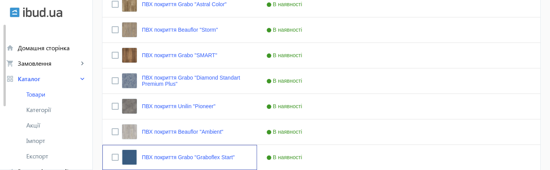
scroll to position [0, 0]
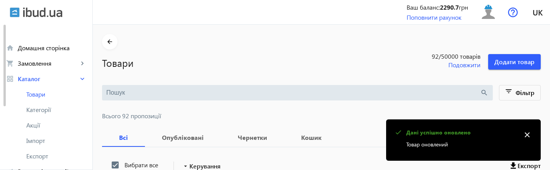
click at [526, 138] on mat-icon "close" at bounding box center [527, 135] width 12 height 12
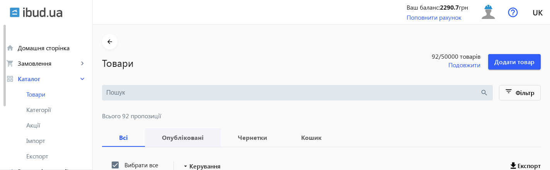
click at [171, 136] on b "Опубліковані" at bounding box center [182, 137] width 57 height 6
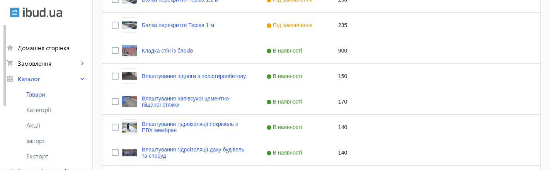
scroll to position [1598, 0]
